Goal: Transaction & Acquisition: Purchase product/service

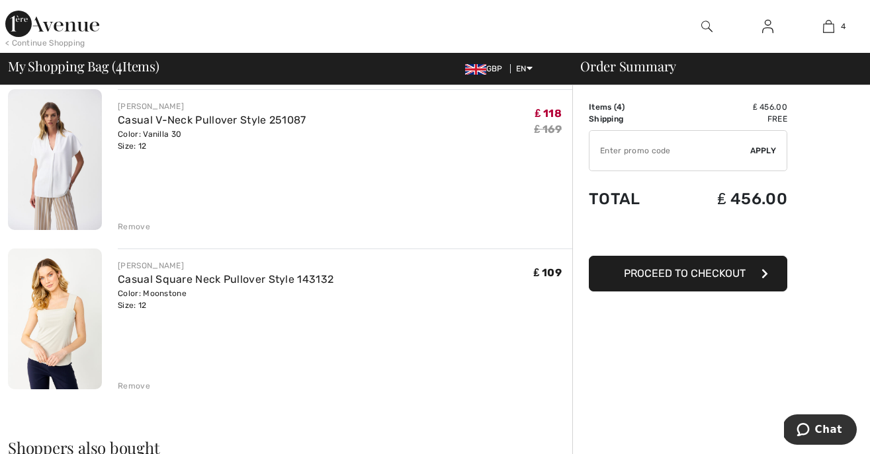
scroll to position [425, 0]
click at [58, 323] on img at bounding box center [55, 317] width 94 height 141
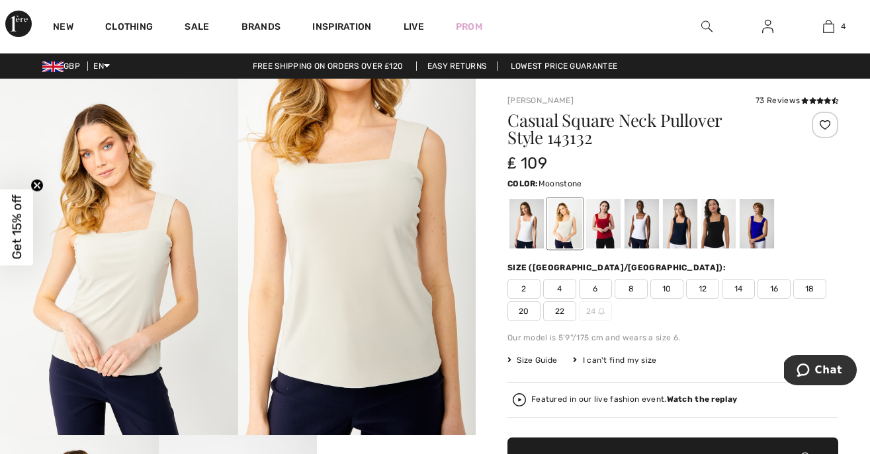
click at [512, 358] on span "Size Guide" at bounding box center [532, 360] width 50 height 12
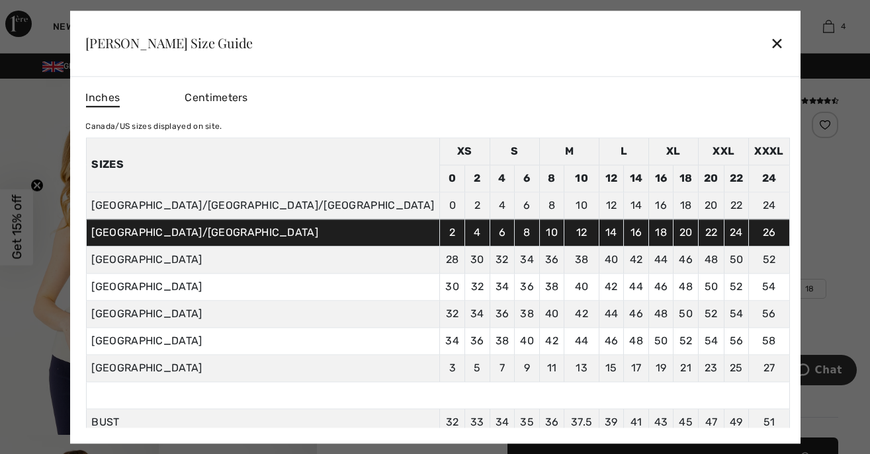
click at [738, 325] on div at bounding box center [435, 227] width 870 height 454
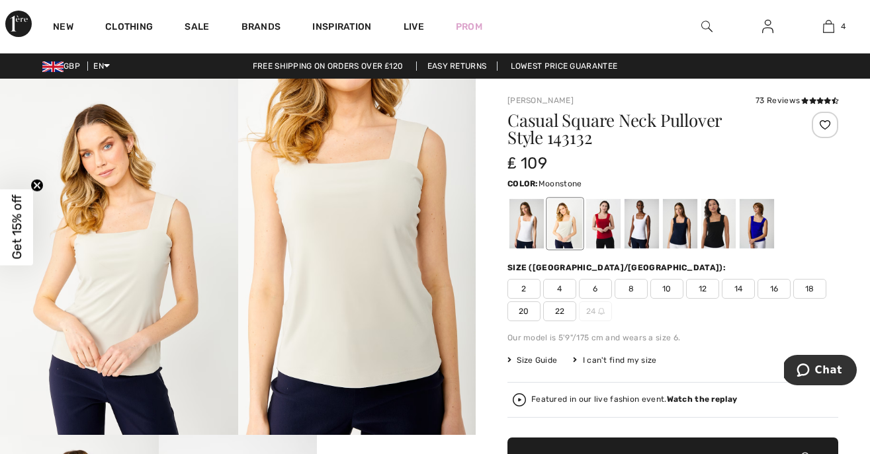
click at [739, 286] on span "14" at bounding box center [737, 289] width 33 height 20
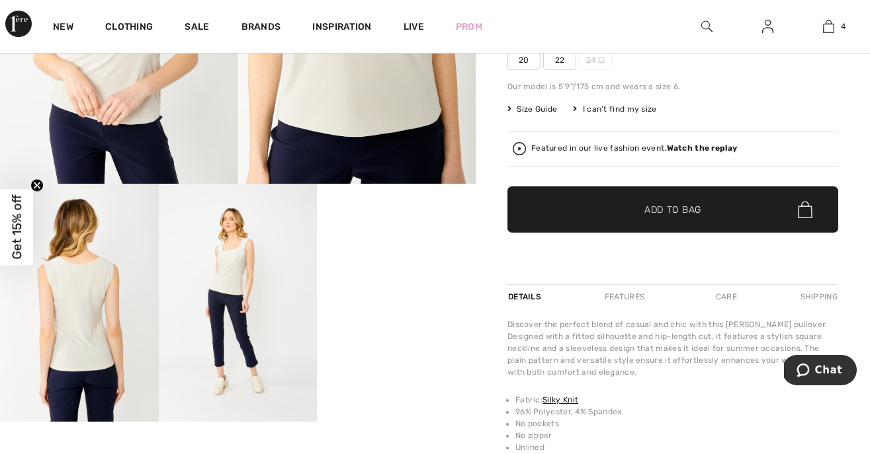
scroll to position [253, 0]
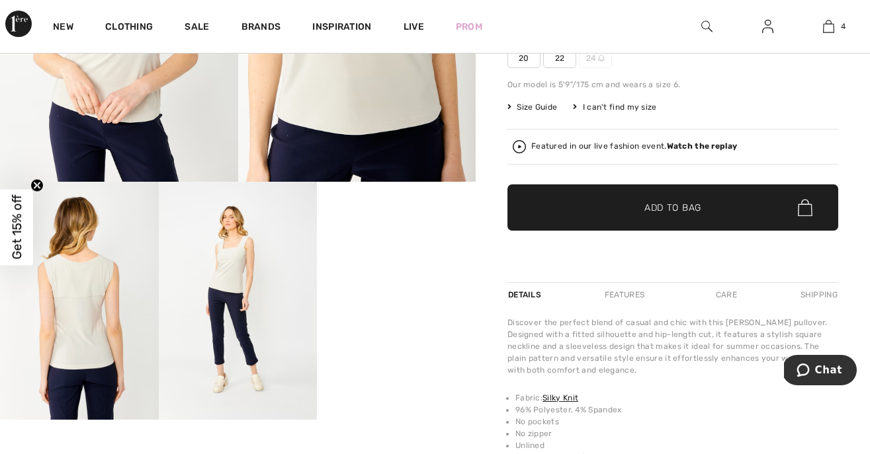
click at [665, 186] on span "✔ Added to Bag Add to Bag" at bounding box center [672, 207] width 331 height 46
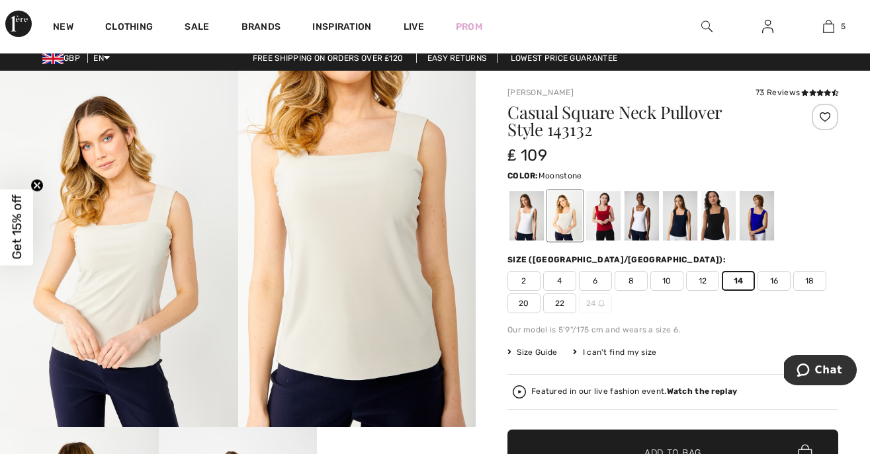
scroll to position [0, 0]
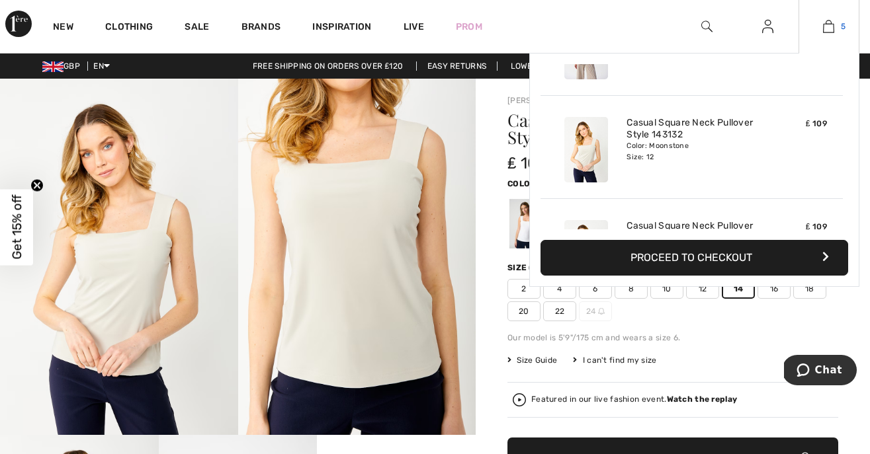
click at [829, 24] on img at bounding box center [828, 27] width 11 height 16
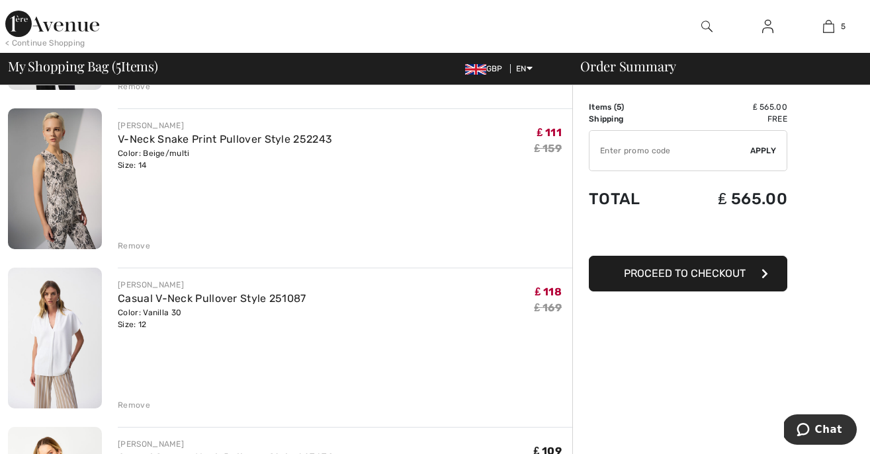
scroll to position [257, 0]
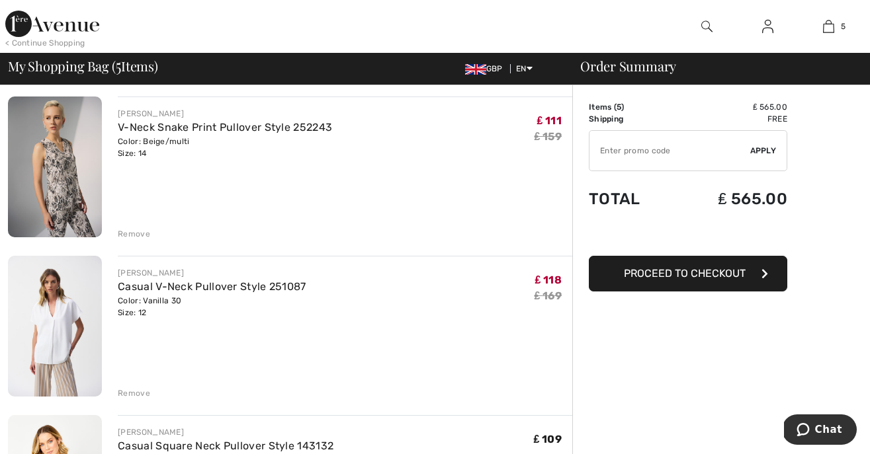
click at [61, 323] on img at bounding box center [55, 326] width 94 height 141
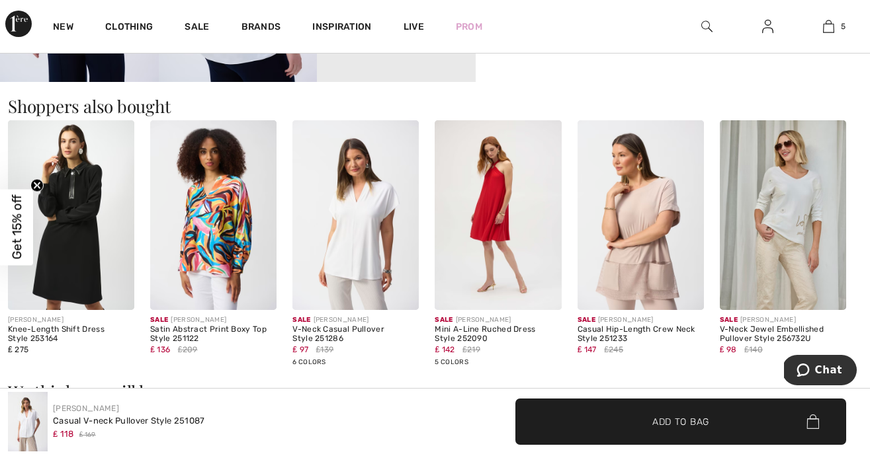
scroll to position [830, 0]
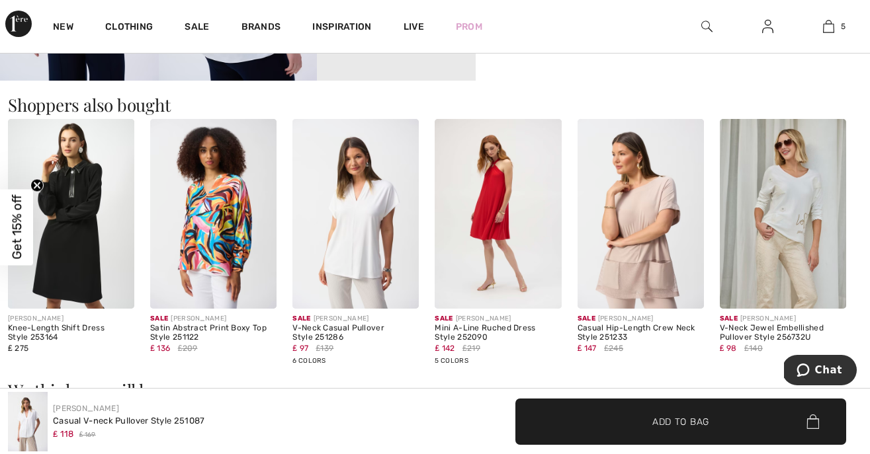
click at [362, 225] on img at bounding box center [355, 214] width 126 height 190
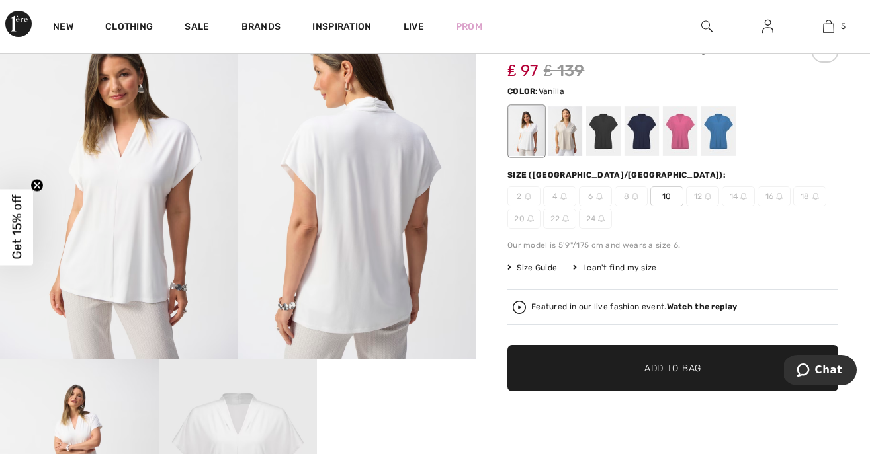
scroll to position [77, 0]
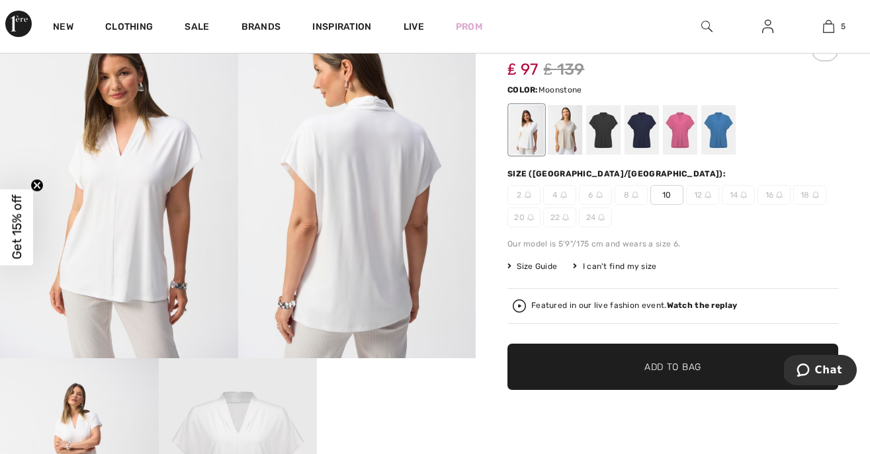
click at [563, 140] on div at bounding box center [565, 130] width 34 height 50
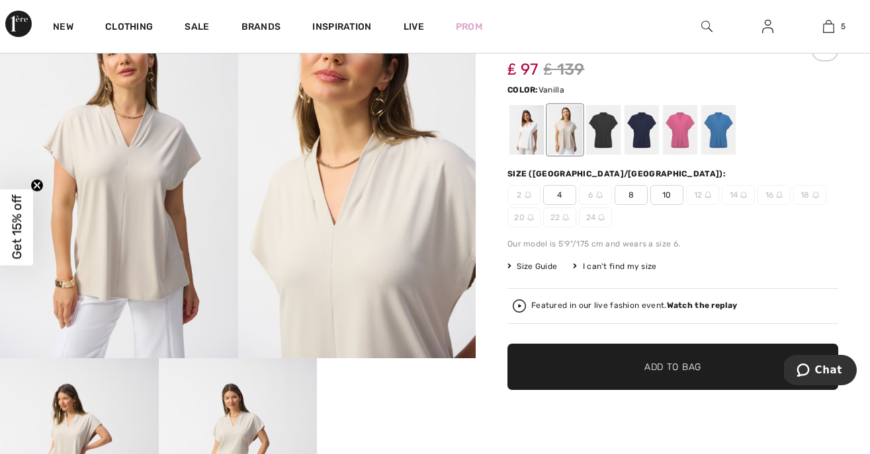
click at [527, 142] on div at bounding box center [526, 130] width 34 height 50
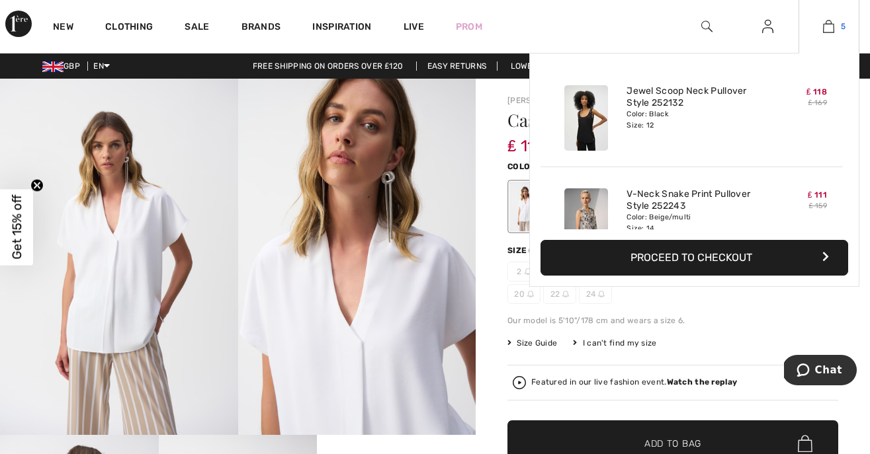
click at [831, 24] on img at bounding box center [828, 27] width 11 height 16
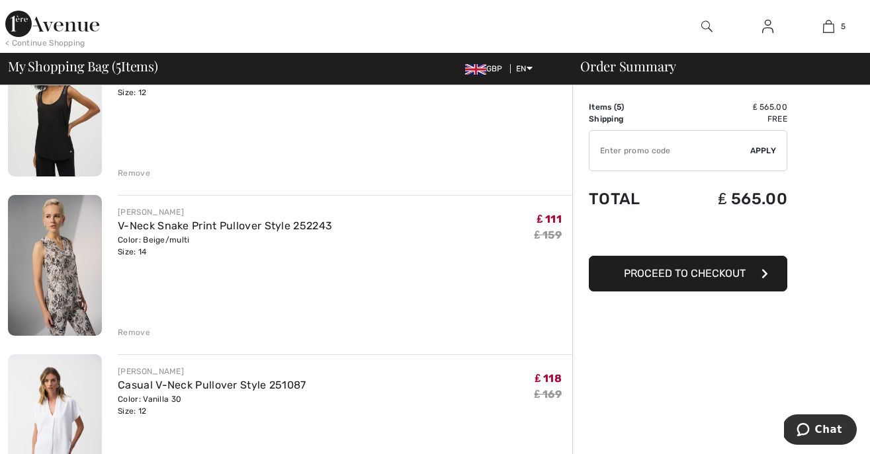
scroll to position [214, 0]
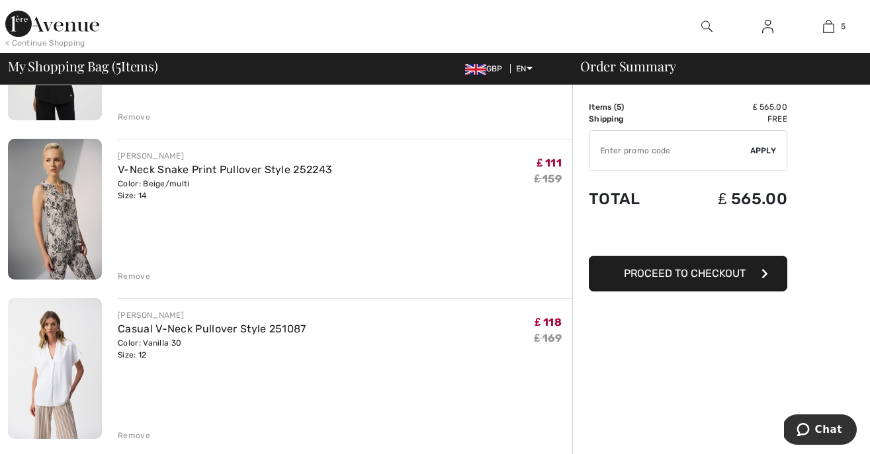
click at [134, 435] on div "Remove" at bounding box center [134, 436] width 32 height 12
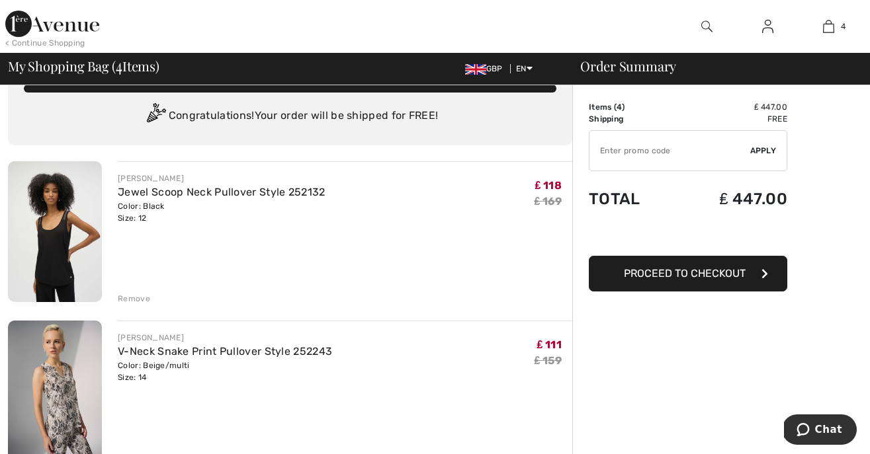
scroll to position [30, 0]
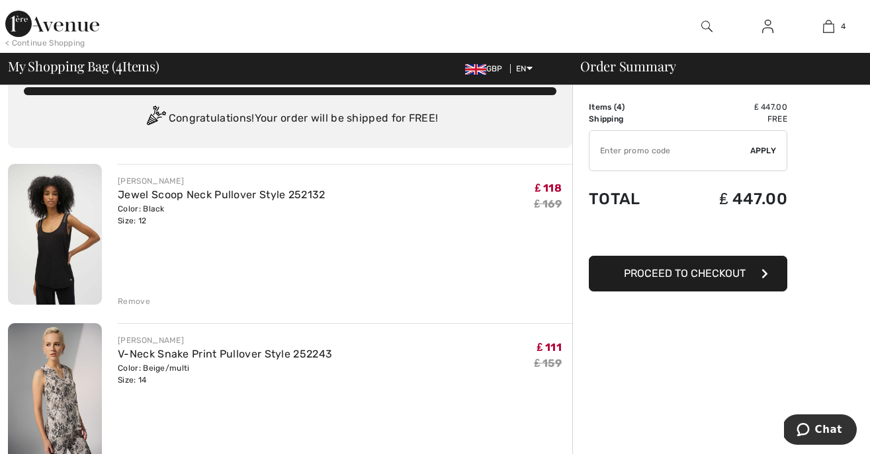
click at [67, 250] on img at bounding box center [55, 234] width 94 height 141
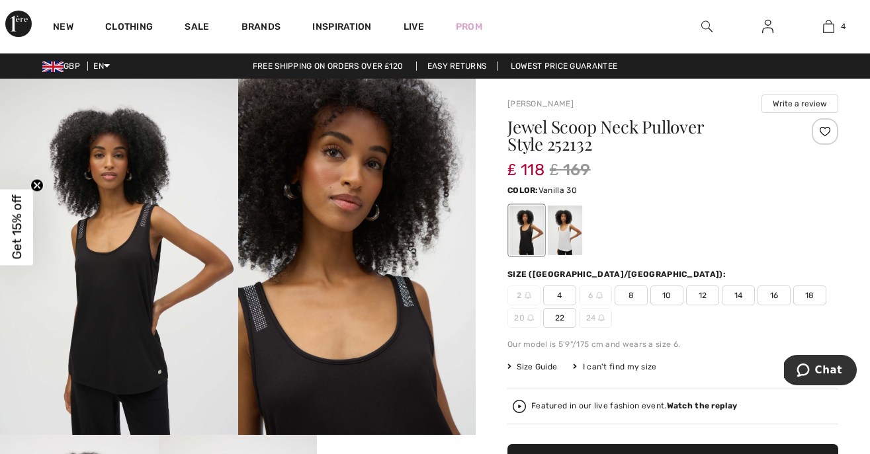
click at [572, 230] on div at bounding box center [565, 231] width 34 height 50
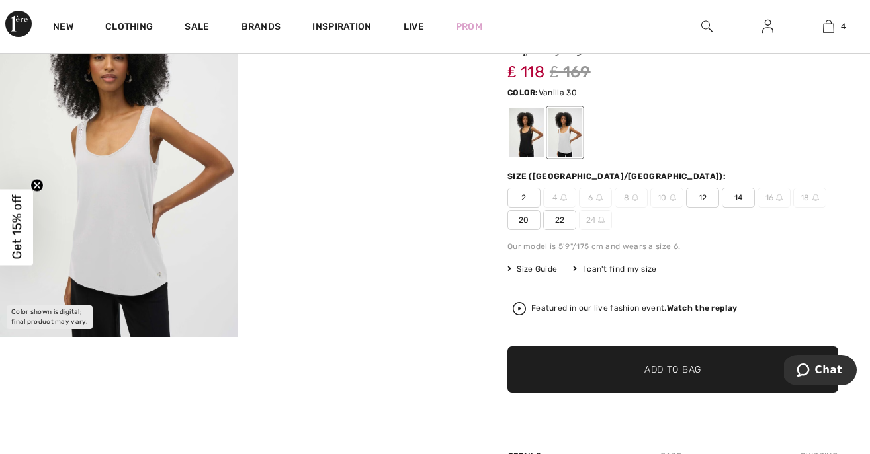
scroll to position [79, 0]
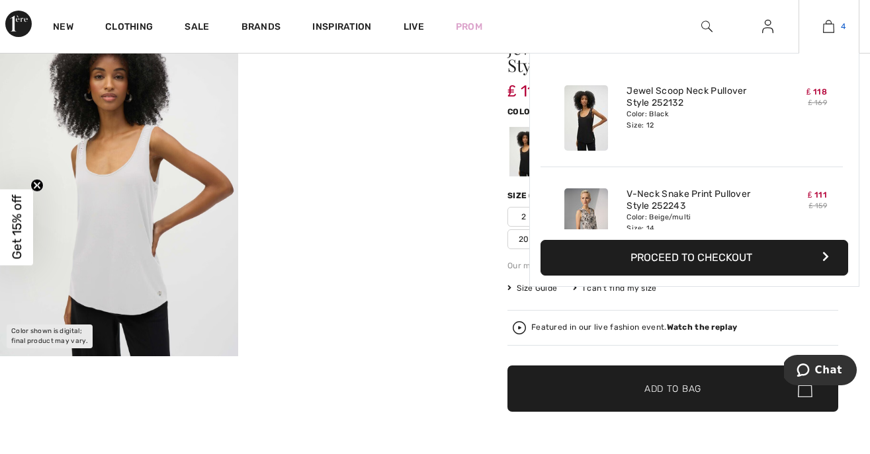
click at [828, 27] on img at bounding box center [828, 27] width 11 height 16
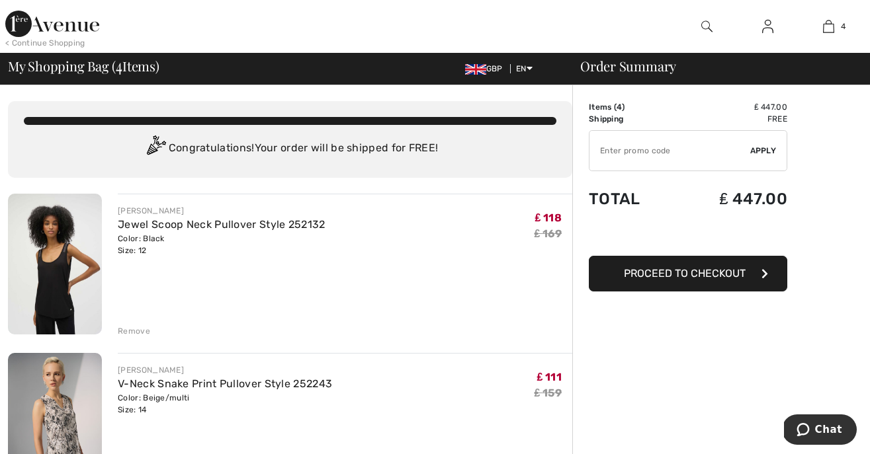
click at [135, 328] on div "Remove" at bounding box center [134, 331] width 32 height 12
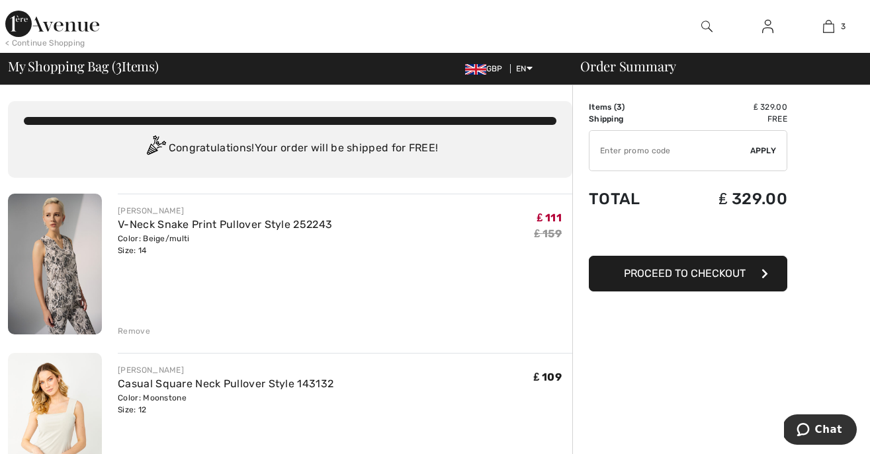
click at [61, 239] on img at bounding box center [55, 264] width 94 height 141
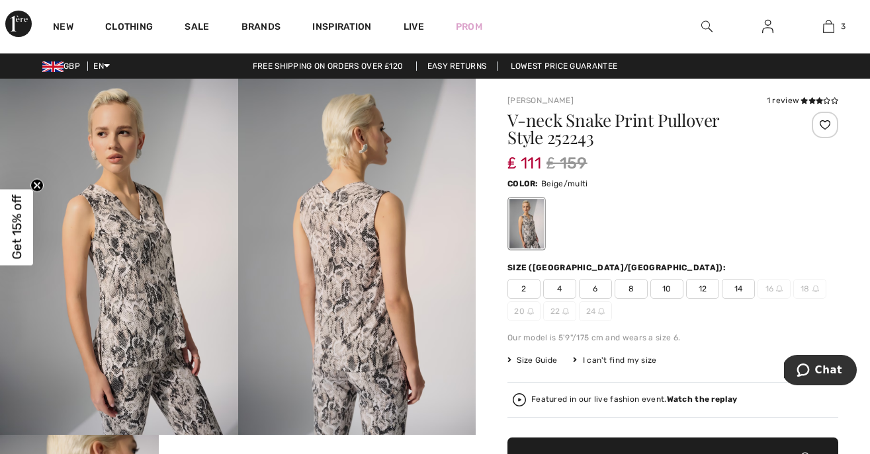
click at [507, 360] on icon at bounding box center [509, 360] width 4 height 8
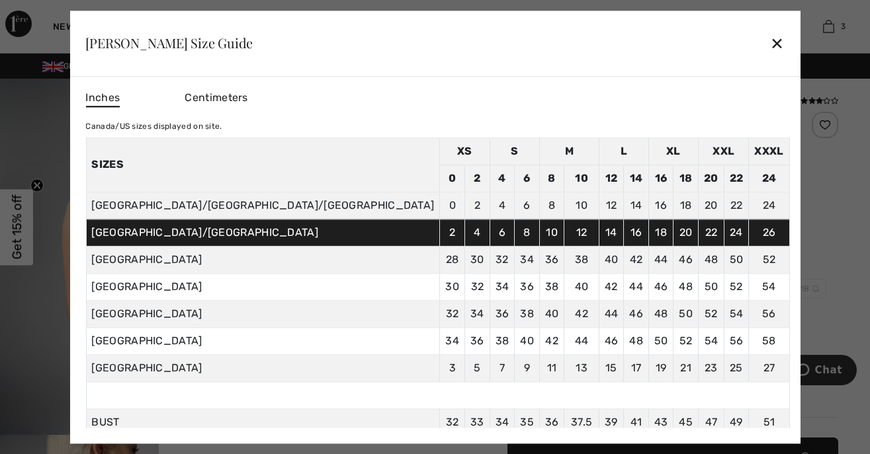
click at [749, 196] on div at bounding box center [435, 227] width 870 height 454
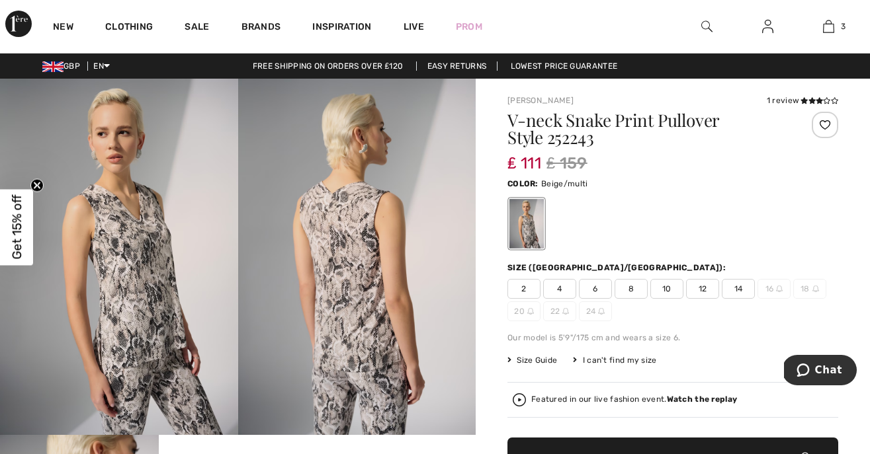
click at [739, 285] on span "14" at bounding box center [737, 289] width 33 height 20
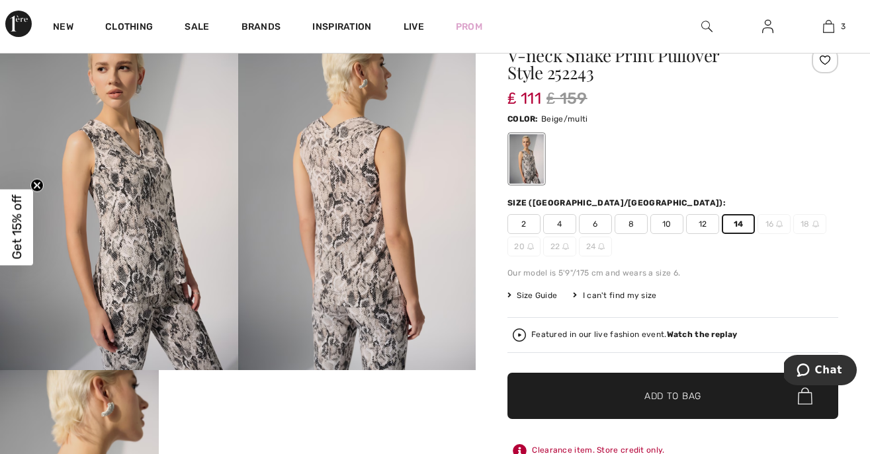
scroll to position [66, 0]
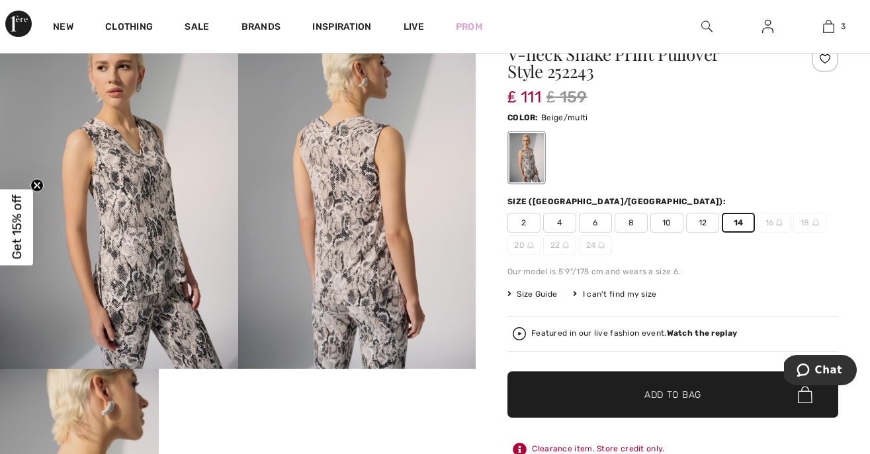
click at [672, 401] on span "✔ Added to Bag Add to Bag" at bounding box center [672, 395] width 331 height 46
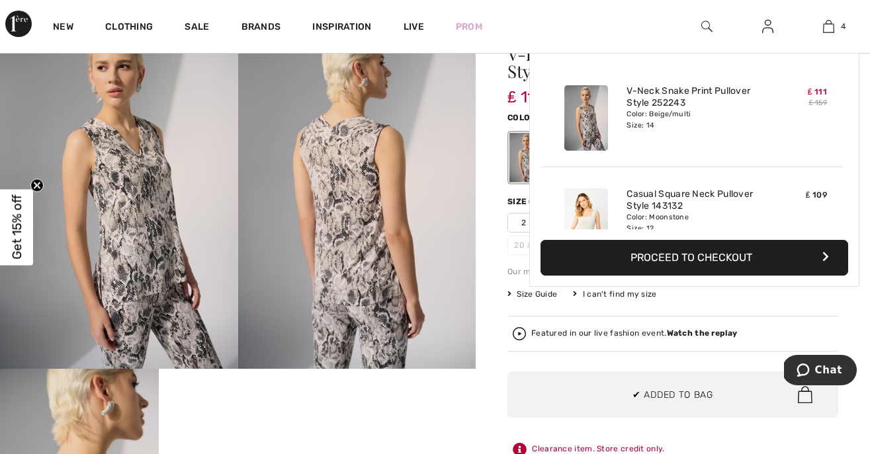
scroll to position [247, 0]
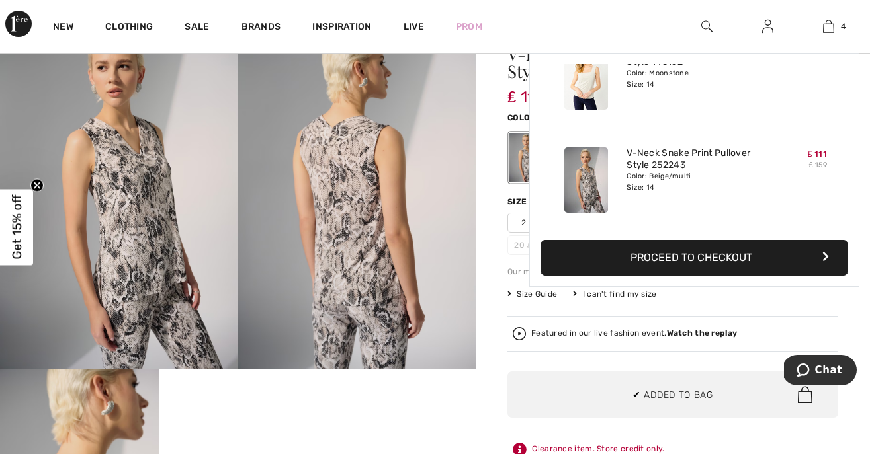
click at [699, 332] on strong "Watch the replay" at bounding box center [702, 333] width 71 height 9
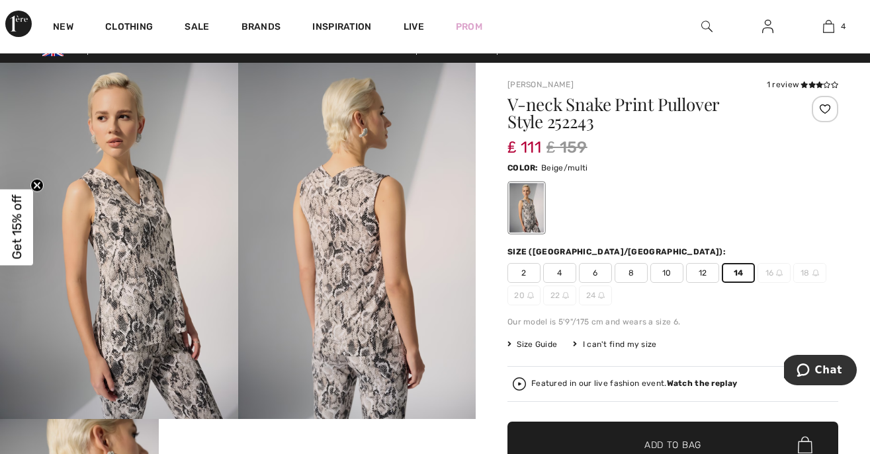
scroll to position [0, 0]
